Goal: Task Accomplishment & Management: Use online tool/utility

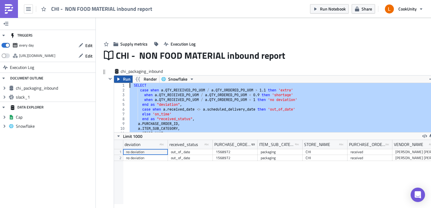
drag, startPoint x: 166, startPoint y: 128, endPoint x: 119, endPoint y: 75, distance: 70.6
click at [119, 75] on div "Run Render Snowflake END ASC 1 2 3 4 5 6 7 8 9 10 11 12 SELECT case when a . QT…" at bounding box center [275, 145] width 322 height 141
paste textarea "ORDER BY received_status ASC, deviation ASC;"
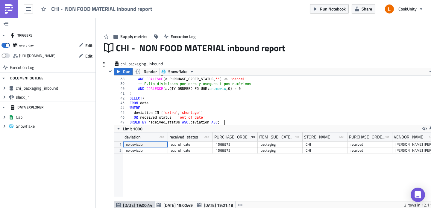
scroll to position [176, 0]
click at [89, 46] on span "Edit" at bounding box center [88, 45] width 7 height 6
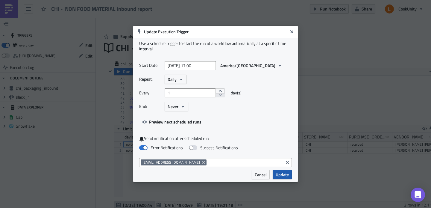
click at [278, 176] on span "Update" at bounding box center [282, 174] width 13 height 6
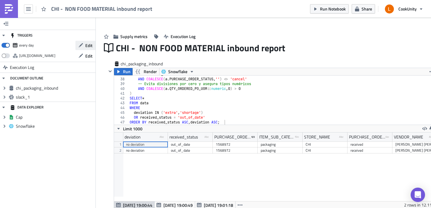
click at [89, 46] on span "Edit" at bounding box center [88, 45] width 7 height 6
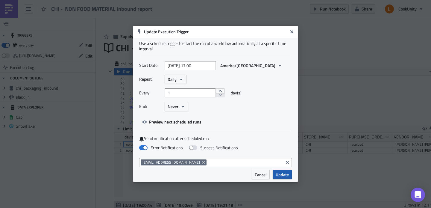
click at [287, 173] on span "Update" at bounding box center [282, 174] width 13 height 6
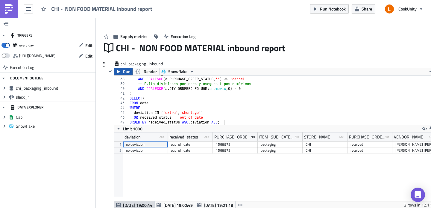
click at [125, 70] on span "Run" at bounding box center [126, 71] width 7 height 7
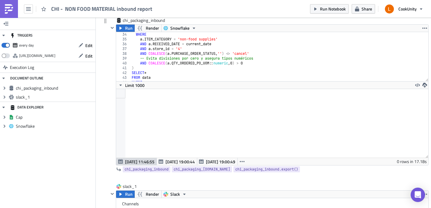
scroll to position [0, 0]
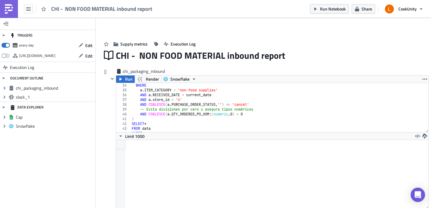
type textarea "-- Evita divisiones por cero y asegura tipos numéricos"
drag, startPoint x: 252, startPoint y: 109, endPoint x: 138, endPoint y: 108, distance: 114.3
click at [138, 108] on div "WHERE a . ITEM_CATEGORY = 'non-food supplies' AND a . RECEIVED_DATE = current_d…" at bounding box center [276, 112] width 293 height 59
type textarea "AND COALESCE(a.PURCHASE_ORDER_STATUS, '') <> 'cancel'"
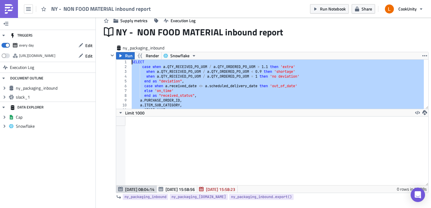
drag, startPoint x: 160, startPoint y: 105, endPoint x: 112, endPoint y: 35, distance: 85.6
paste textarea "ORDER BY received_status ASC, deviation ASC;"
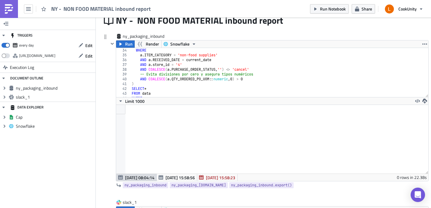
scroll to position [140, 0]
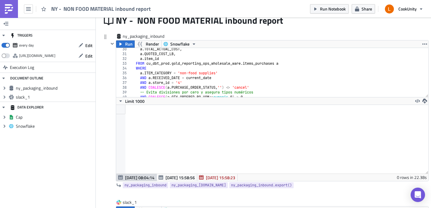
click at [181, 82] on div "a . TOTAL_ACTUAL_COST , a . QUOTED_COST_LB , a . item_id FROM cu_dbt_prod . gol…" at bounding box center [276, 76] width 293 height 59
type textarea "AND a.store_id = '1'"
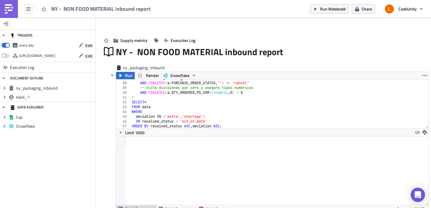
scroll to position [2, 0]
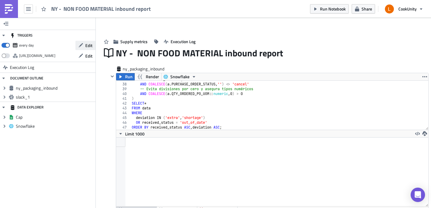
click at [88, 42] on span "Edit" at bounding box center [88, 45] width 7 height 6
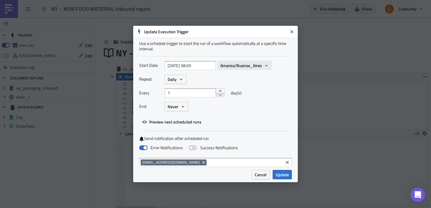
click at [227, 63] on span "America/Buenos_Aires" at bounding box center [241, 65] width 42 height 6
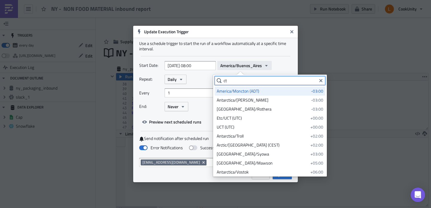
type input "c"
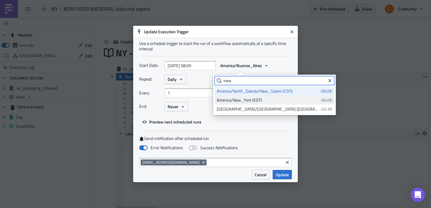
type input "new"
click at [252, 99] on div "America/New_York (EDT)" at bounding box center [267, 100] width 101 height 6
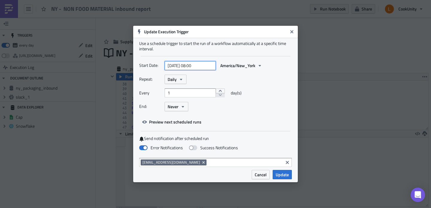
select select "5"
select select "2025"
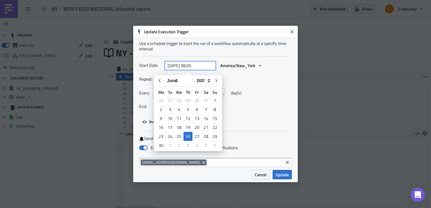
drag, startPoint x: 195, startPoint y: 66, endPoint x: 191, endPoint y: 66, distance: 4.5
click at [191, 66] on input "[DATE] 08:00" at bounding box center [190, 65] width 51 height 9
type input "[DATE] 18:00"
click at [247, 96] on div "Every 1 day(s)" at bounding box center [215, 94] width 153 height 13
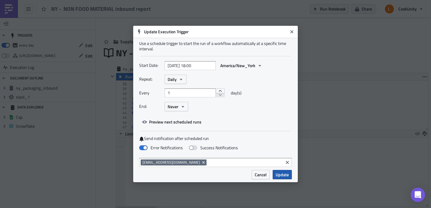
click at [280, 171] on button "Update" at bounding box center [282, 174] width 19 height 9
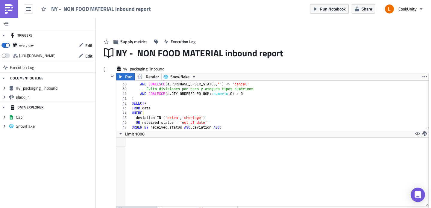
type textarea "-- Evita divisiones por cero y asegura tipos numéricos"
drag, startPoint x: 258, startPoint y: 89, endPoint x: 128, endPoint y: 90, distance: 130.1
click at [128, 90] on div "-- Evita divisiones por cero y asegura tipos numéricos 37 38 39 40 41 42 43 44 …" at bounding box center [272, 104] width 312 height 49
type textarea "AND COALESCE(a.PURCHASE_ORDER_STATUS, '') <> 'cancel'"
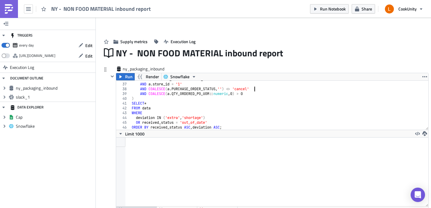
scroll to position [171, 0]
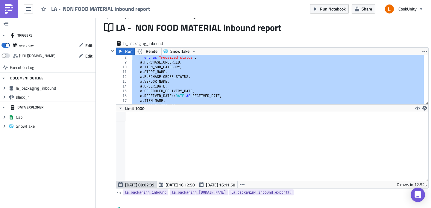
drag, startPoint x: 171, startPoint y: 101, endPoint x: 106, endPoint y: 38, distance: 91.4
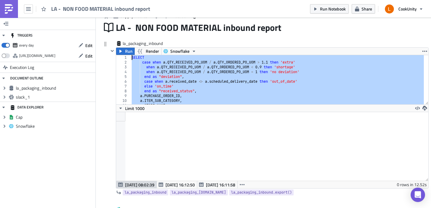
paste textarea "ORDER BY received_status ASC, deviation ASC;"
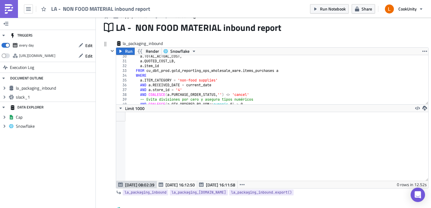
scroll to position [140, 0]
click at [180, 88] on div "a . TOTAL_ACTUAL_COST , a . QUOTED_COST_LB , a . item_id FROM cu_dbt_prod . gol…" at bounding box center [276, 83] width 293 height 59
click at [241, 86] on div "a . TOTAL_ACTUAL_COST , a . QUOTED_COST_LB , a . item_id FROM cu_dbt_prod . gol…" at bounding box center [276, 83] width 293 height 59
type textarea "AND a.RECEIVED_DATE = current_date"
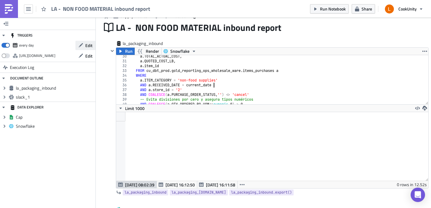
click at [80, 46] on icon "button" at bounding box center [81, 45] width 4 height 4
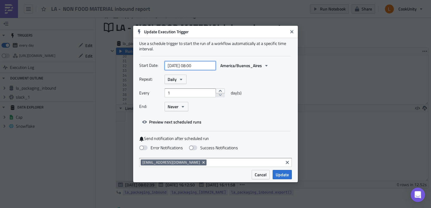
select select "5"
select select "2025"
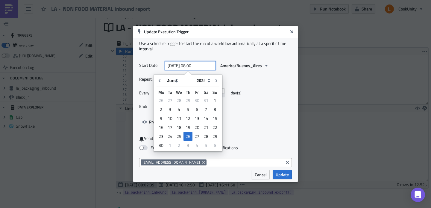
drag, startPoint x: 195, startPoint y: 64, endPoint x: 191, endPoint y: 64, distance: 3.9
click at [191, 64] on input "[DATE] 08:00" at bounding box center [190, 65] width 51 height 9
type input "[DATE] 18:00"
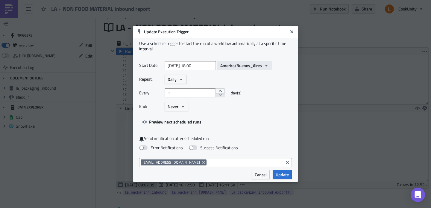
click at [232, 68] on span "America/Buenos_Aires" at bounding box center [241, 65] width 42 height 6
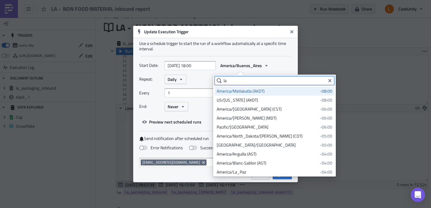
type input "l"
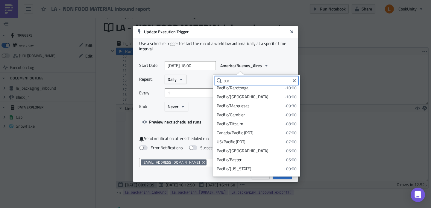
scroll to position [59, 0]
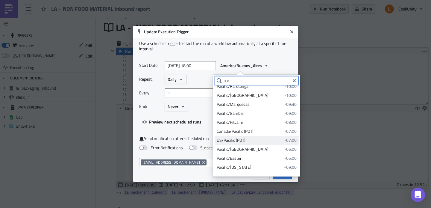
type input "pac"
click at [238, 138] on div "US/Pacific (PDT)" at bounding box center [250, 140] width 66 height 6
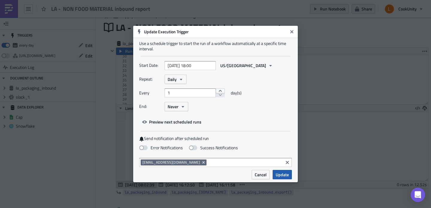
click at [287, 172] on span "Update" at bounding box center [282, 174] width 13 height 6
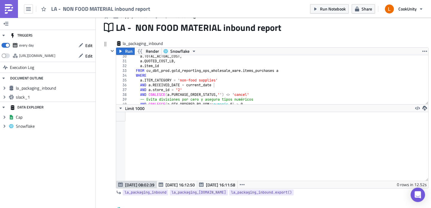
type textarea "-- Evita divisiones por cero y asegura tipos numéricos"
drag, startPoint x: 261, startPoint y: 99, endPoint x: 133, endPoint y: 100, distance: 128.9
click at [133, 100] on div "a . TOTAL_ACTUAL_COST , a . QUOTED_COST_LB , a . item_id FROM cu_dbt_prod . gol…" at bounding box center [276, 83] width 293 height 59
type textarea "AND COALESCE(a.PURCHASE_ORDER_STATUS, '') <> 'cancel'"
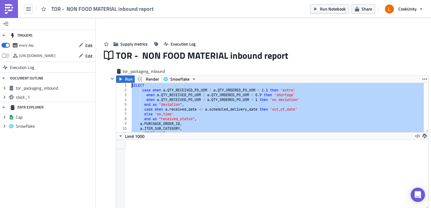
drag, startPoint x: 149, startPoint y: 127, endPoint x: 104, endPoint y: 66, distance: 76.4
paste textarea "ORDER BY received_status ASC, deviation ASC;"
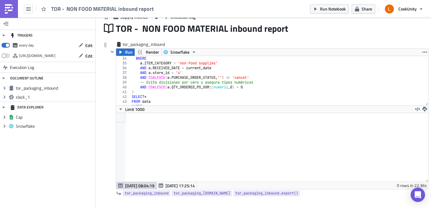
scroll to position [140, 0]
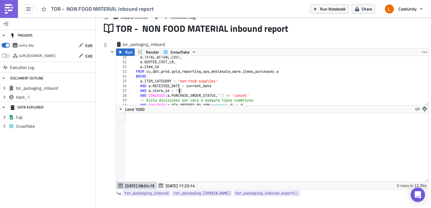
click at [179, 92] on div "a . TOTAL_ACTUAL_COST , a . QUOTED_COST_LB , a . item_id FROM cu_dbt_prod . gol…" at bounding box center [276, 84] width 293 height 59
type textarea "AND a.store_id = '8'"
click at [87, 45] on span "Edit" at bounding box center [88, 45] width 7 height 6
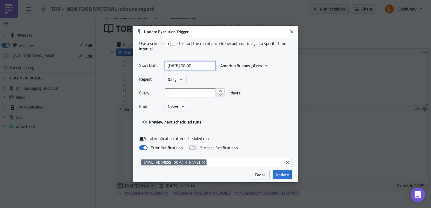
select select "5"
select select "2025"
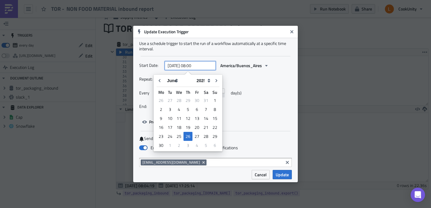
click at [191, 65] on input "[DATE] 08:00" at bounding box center [190, 65] width 51 height 9
type input "[DATE] 18:00"
click at [238, 62] on span "America/Buenos_Aires" at bounding box center [241, 65] width 42 height 6
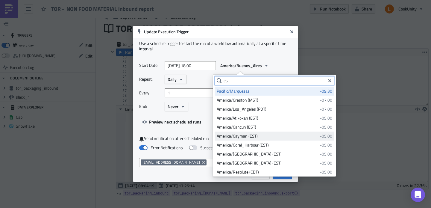
type input "e"
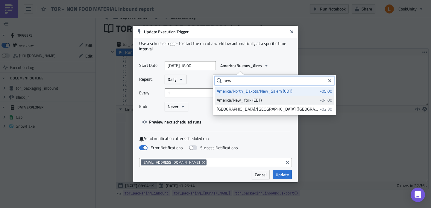
type input "new"
click at [252, 98] on div "America/New_York (EDT)" at bounding box center [267, 100] width 101 height 6
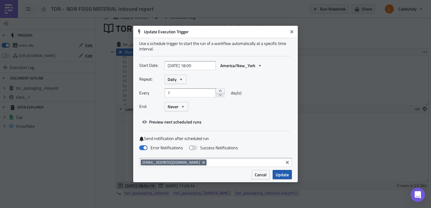
click at [282, 174] on span "Update" at bounding box center [282, 174] width 13 height 6
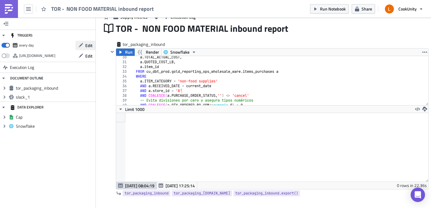
click at [88, 42] on span "Edit" at bounding box center [88, 45] width 7 height 6
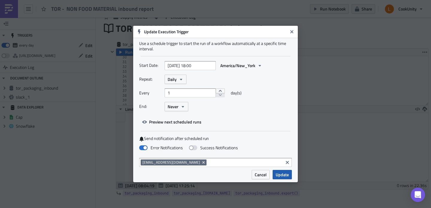
click at [285, 174] on span "Update" at bounding box center [282, 174] width 13 height 6
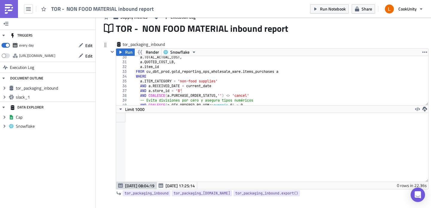
type textarea "-- Evita divisiones por cero y asegura tipos numéricos"
drag, startPoint x: 261, startPoint y: 101, endPoint x: 131, endPoint y: 100, distance: 130.4
click at [131, 100] on div "a . TOTAL_ACTUAL_COST , a . QUOTED_COST_LB , a . item_id FROM cu_dbt_prod . gol…" at bounding box center [276, 84] width 293 height 59
type textarea "AND COALESCE(a.PURCHASE_ORDER_STATUS, '') <> 'cancel'"
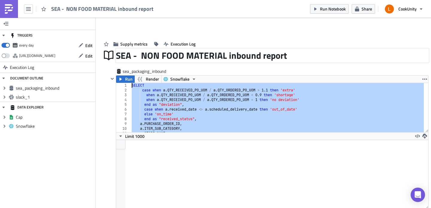
drag, startPoint x: 155, startPoint y: 130, endPoint x: 118, endPoint y: 58, distance: 81.1
paste textarea "ORDER BY received_status ASC, deviation ASC;"
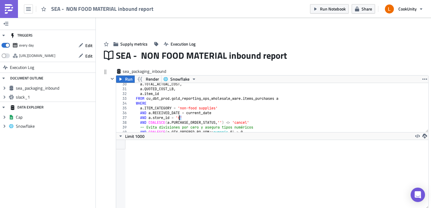
click at [179, 117] on div "a . TOTAL_ACTUAL_COST , a . QUOTED_COST_LB , a . item_id FROM cu_dbt_prod . gol…" at bounding box center [276, 111] width 293 height 59
type textarea "AND a.store_id = '6'"
click at [84, 47] on button "Edit" at bounding box center [85, 45] width 20 height 9
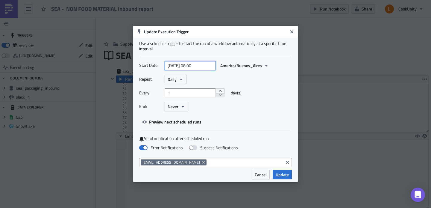
click at [195, 65] on input "[DATE] 08:00" at bounding box center [190, 65] width 51 height 9
select select "5"
select select "2025"
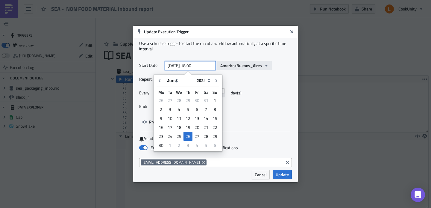
type input "[DATE] 18:00"
click at [248, 62] on button "America/Buenos_Aires" at bounding box center [244, 65] width 54 height 9
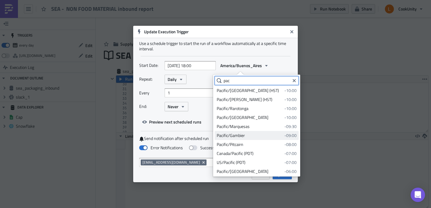
scroll to position [38, 0]
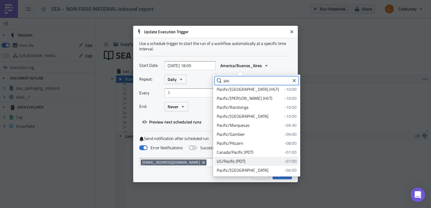
type input "pac"
click at [253, 161] on div "US/Pacific (PDT)" at bounding box center [250, 161] width 66 height 6
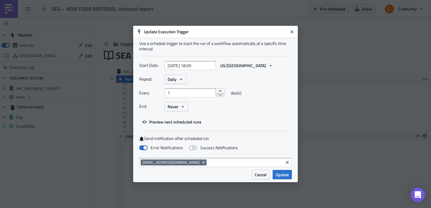
scroll to position [0, 0]
click at [281, 175] on span "Update" at bounding box center [282, 174] width 13 height 6
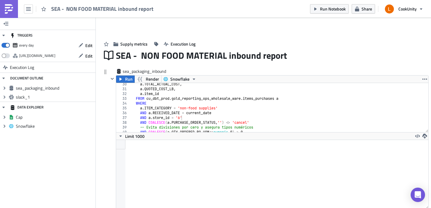
type textarea "-- Evita divisiones por cero y asegura tipos numéricos"
drag, startPoint x: 258, startPoint y: 126, endPoint x: 121, endPoint y: 126, distance: 136.7
click at [121, 126] on div "-- Evita divisiones por cero y asegura tipos numéricos 30 31 32 33 34 35 36 37 …" at bounding box center [272, 107] width 312 height 49
type textarea "AND COALESCE(a.PURCHASE_ORDER_STATUS, '') <> 'cancel'"
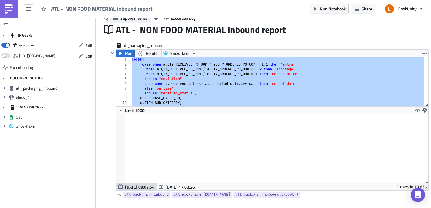
drag, startPoint x: 161, startPoint y: 104, endPoint x: 111, endPoint y: 22, distance: 95.9
paste textarea "ORDER BY received_status ASC, deviation ASC;"
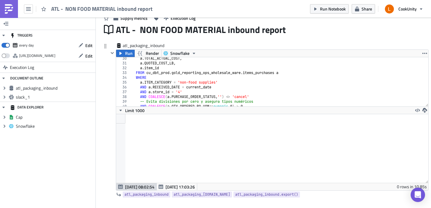
scroll to position [140, 0]
click at [180, 91] on div "a . TOTAL_ACTUAL_COST , a . QUOTED_COST_LB , a . item_id FROM cu_dbt_prod . gol…" at bounding box center [276, 85] width 293 height 59
type textarea "AND a.store_id = '5'"
click at [86, 47] on span "Edit" at bounding box center [88, 45] width 7 height 6
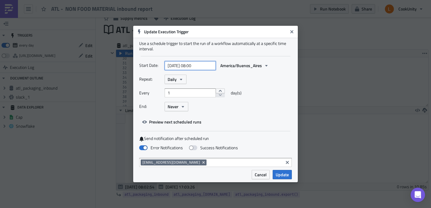
click at [195, 64] on input "[DATE] 08:00" at bounding box center [190, 65] width 51 height 9
select select "5"
select select "2025"
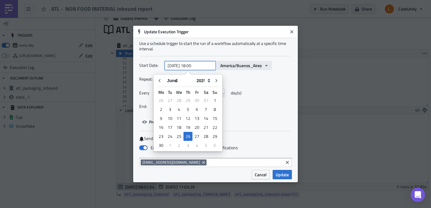
type input "[DATE] 18:00"
click at [241, 62] on button "America/Buenos_Aires" at bounding box center [244, 65] width 54 height 9
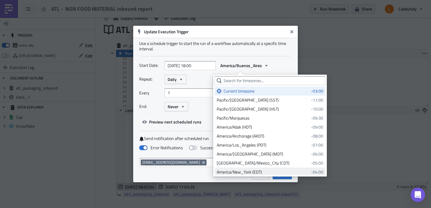
click at [247, 172] on ul "Current timezone -03:00 Pacific/Midway (SST) -11:00 Pacific/Honolulu (HST) -10:…" at bounding box center [269, 130] width 111 height 90
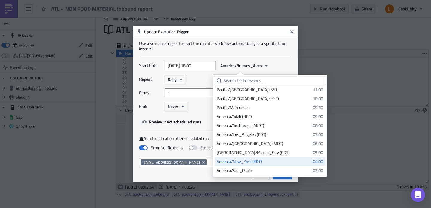
click at [246, 163] on div "America/New_York (EDT)" at bounding box center [263, 161] width 92 height 6
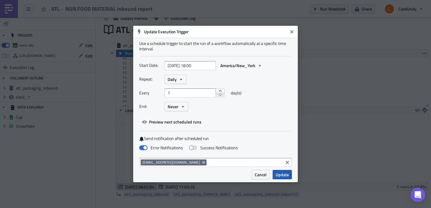
click at [284, 176] on span "Update" at bounding box center [282, 174] width 13 height 6
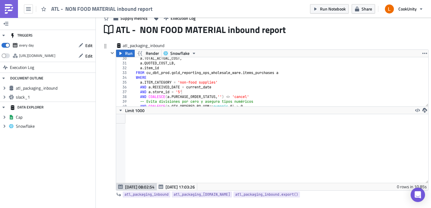
type textarea "-- Evita divisiones por cero y asegura tipos numéricos"
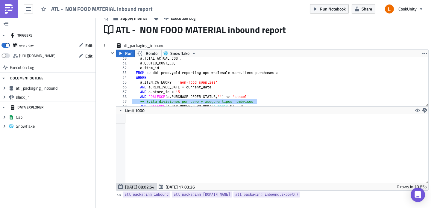
drag, startPoint x: 253, startPoint y: 101, endPoint x: 128, endPoint y: 100, distance: 124.7
click at [128, 100] on div "-- Evita divisiones por cero y asegura tipos numéricos 30 31 32 33 34 35 36 37 …" at bounding box center [272, 81] width 312 height 49
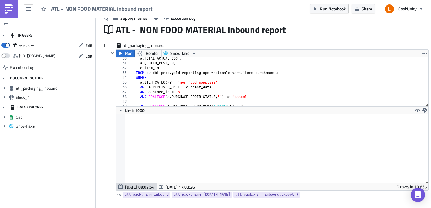
type textarea "AND COALESCE(a.PURCHASE_ORDER_STATUS, '') <> 'cancel'"
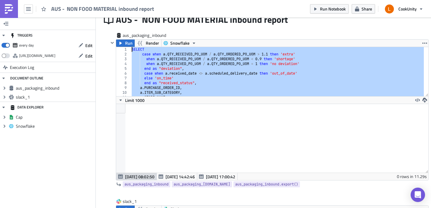
drag, startPoint x: 155, startPoint y: 93, endPoint x: 106, endPoint y: 7, distance: 98.4
click at [106, 7] on div "AUS - NON FOOD MATERIAL inbound report Run Notebook Share CookUnity TRIGGERS ev…" at bounding box center [215, 104] width 431 height 209
paste textarea "ORDER BY received_status ASC, deviation ASC;"
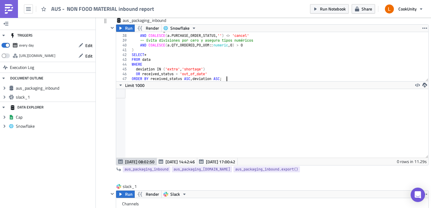
scroll to position [158, 0]
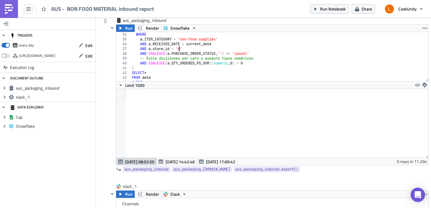
click at [180, 48] on div "WHERE a . ITEM_CATEGORY = 'non-food supplies' AND a . RECEIVED_DATE = current_d…" at bounding box center [276, 61] width 293 height 59
click at [210, 60] on div "WHERE a . ITEM_CATEGORY = 'non-food supplies' AND a . RECEIVED_DATE = current_d…" at bounding box center [276, 61] width 293 height 59
type textarea "-- Evita divisiones por cero y asegura tipos numéricos"
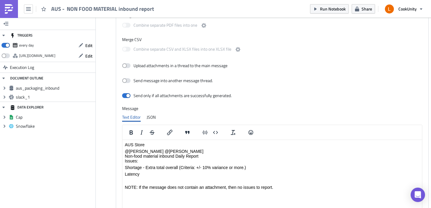
scroll to position [281, 0]
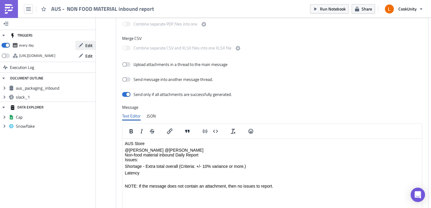
click at [91, 45] on span "Edit" at bounding box center [88, 45] width 7 height 6
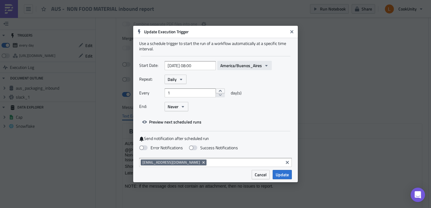
click at [244, 67] on span "America/Buenos_Aires" at bounding box center [241, 65] width 42 height 6
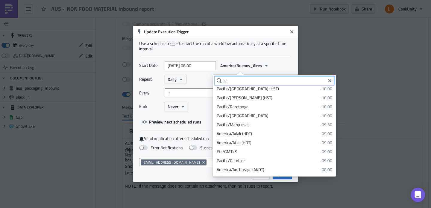
scroll to position [0, 0]
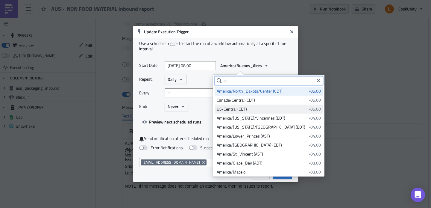
type input "ce"
click at [235, 112] on div "US/Central (CDT)" at bounding box center [262, 109] width 90 height 6
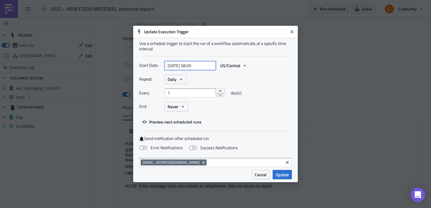
select select "5"
select select "2025"
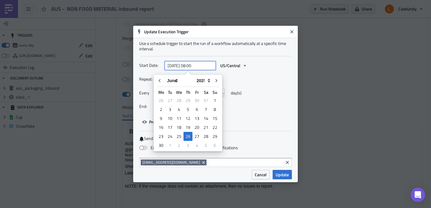
click at [194, 65] on input "[DATE] 08:00" at bounding box center [190, 65] width 51 height 9
type input "[DATE] 18:00"
click at [257, 94] on div "Every 1 day(s)" at bounding box center [215, 94] width 153 height 13
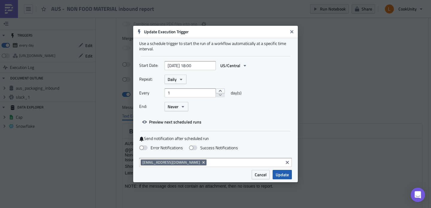
click at [282, 176] on span "Update" at bounding box center [282, 174] width 13 height 6
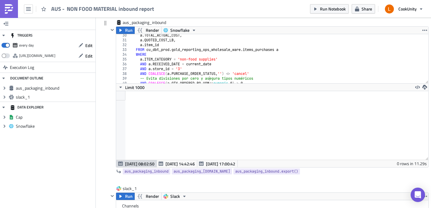
scroll to position [140, 0]
drag, startPoint x: 261, startPoint y: 77, endPoint x: 134, endPoint y: 77, distance: 127.4
click at [134, 77] on div "a . TOTAL_ACTUAL_COST , a . QUOTED_COST_LB , a . item_id FROM cu_dbt_prod . gol…" at bounding box center [276, 62] width 293 height 59
type textarea "AND COALESCE(a.PURCHASE_ORDER_STATUS, '') <> 'cancel'"
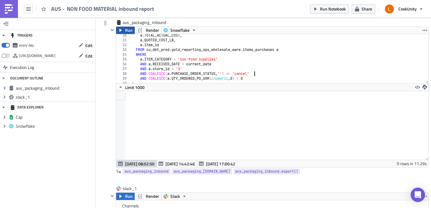
click at [127, 29] on span "Run" at bounding box center [128, 30] width 7 height 7
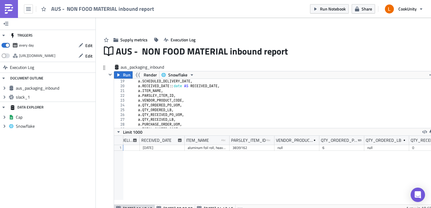
scroll to position [0, 409]
